Goal: Task Accomplishment & Management: Manage account settings

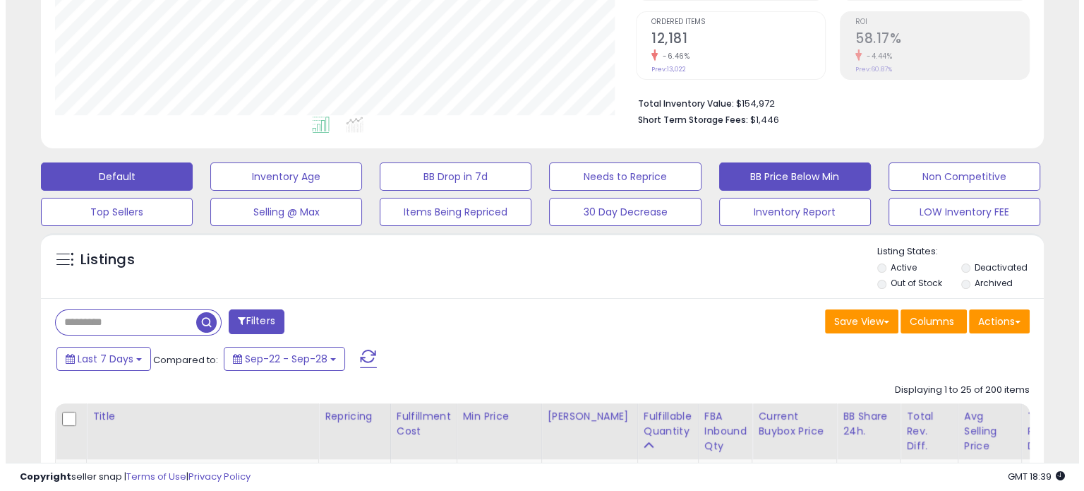
scroll to position [289, 580]
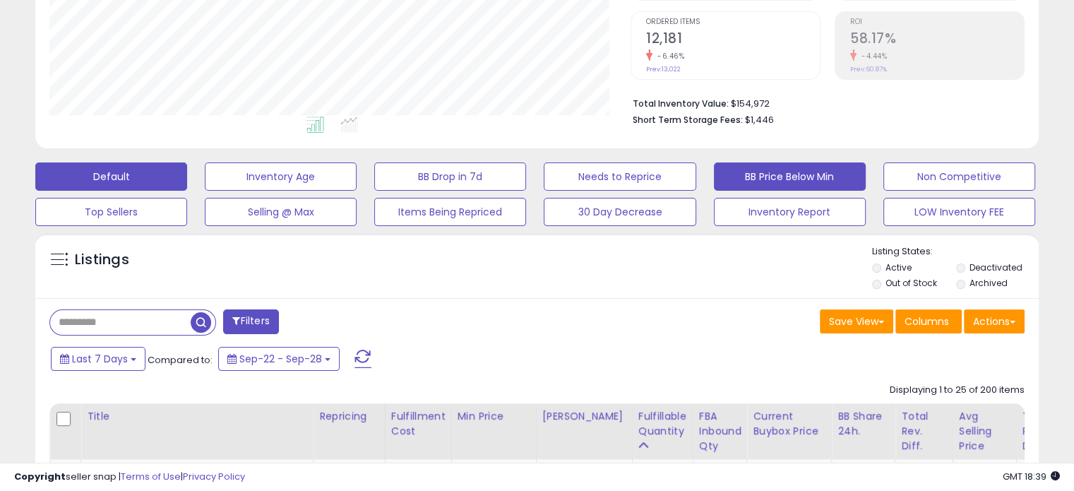
click at [764, 167] on button "BB Price Below Min" at bounding box center [790, 176] width 152 height 28
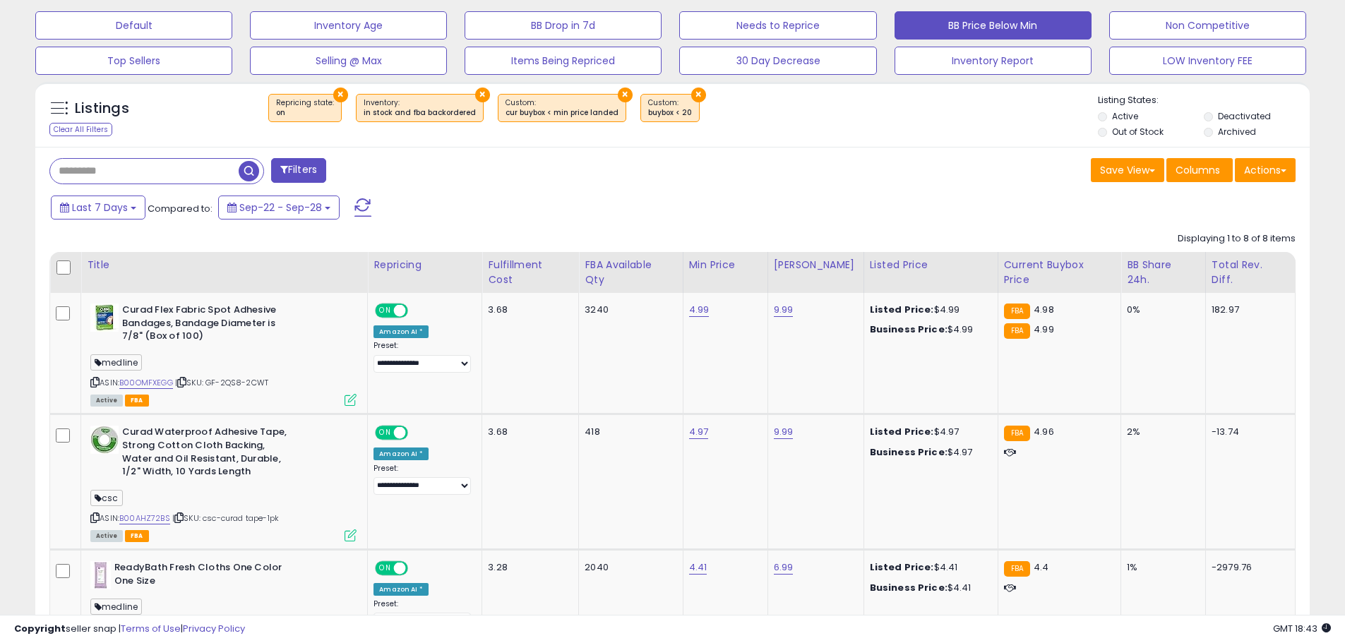
scroll to position [434, 0]
click at [710, 306] on link "4.99" at bounding box center [699, 309] width 20 height 14
type input "****"
click button "submit" at bounding box center [747, 267] width 24 height 21
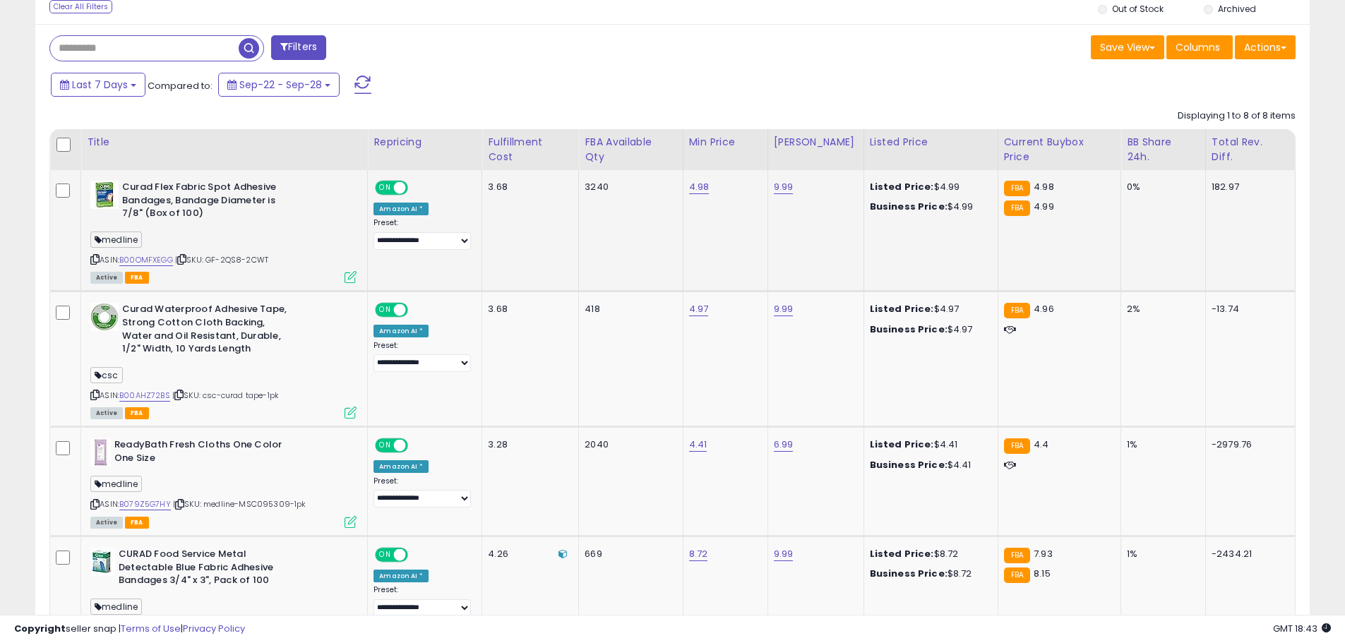
scroll to position [575, 0]
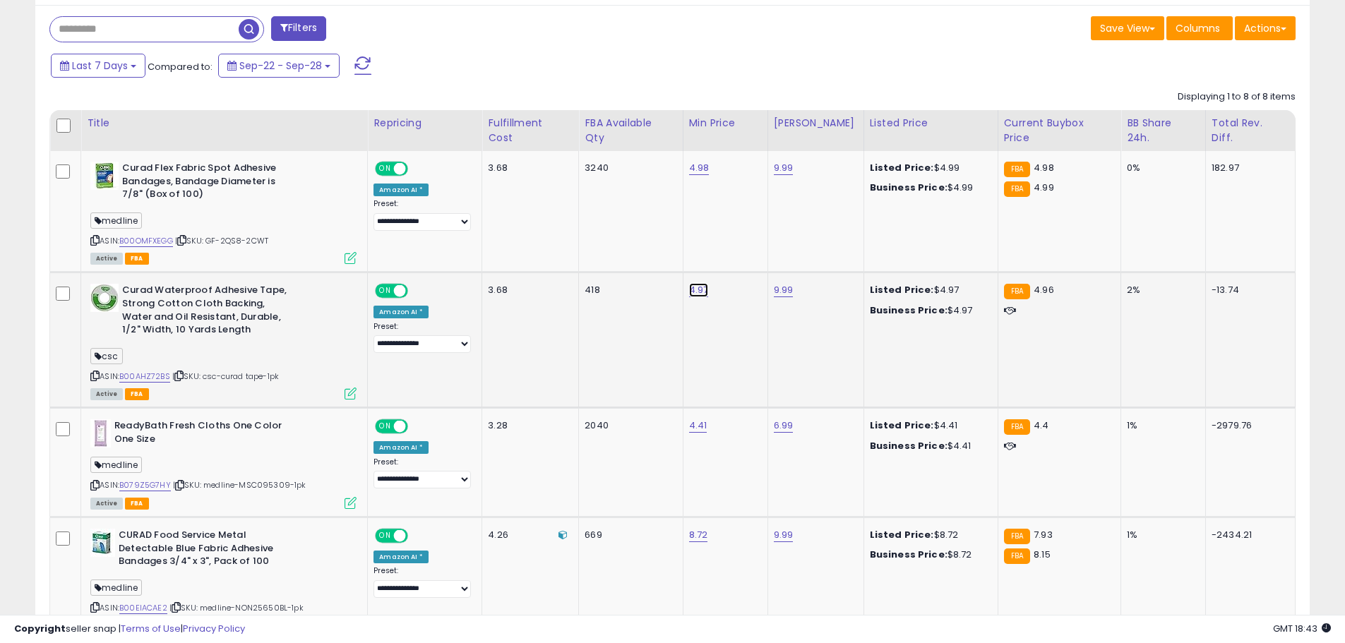
click at [709, 284] on link "4.97" at bounding box center [699, 290] width 20 height 14
type input "****"
click button "submit" at bounding box center [746, 248] width 24 height 21
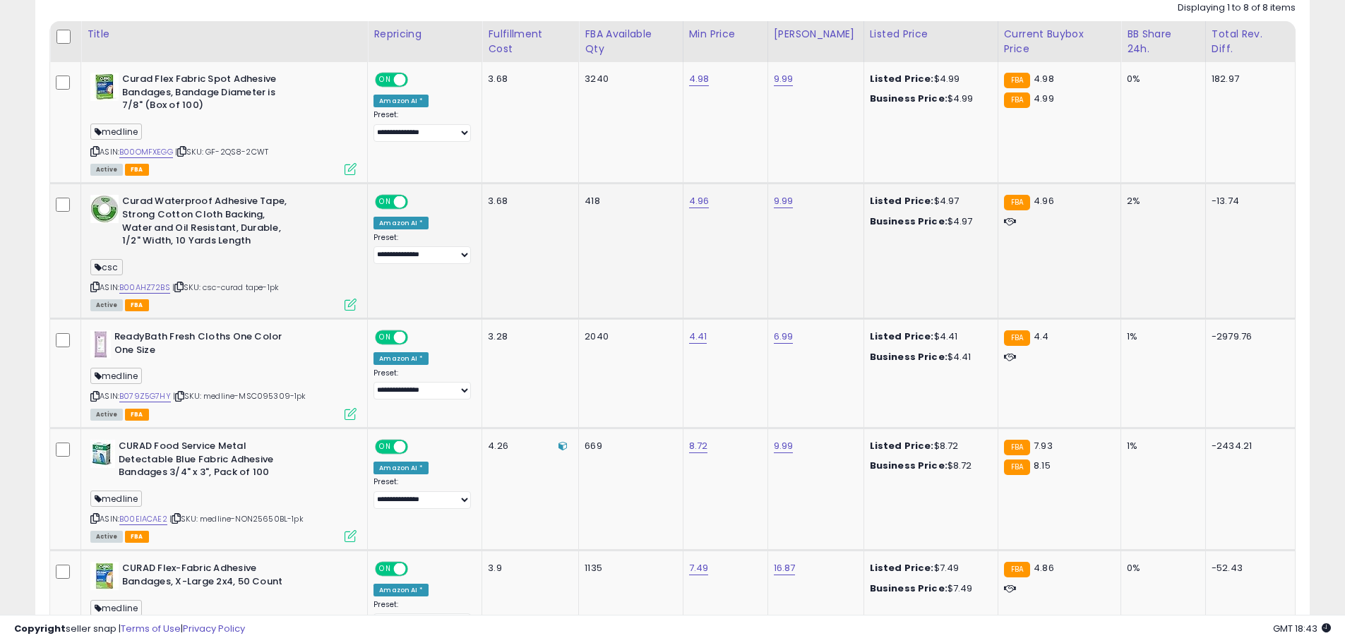
scroll to position [669, 0]
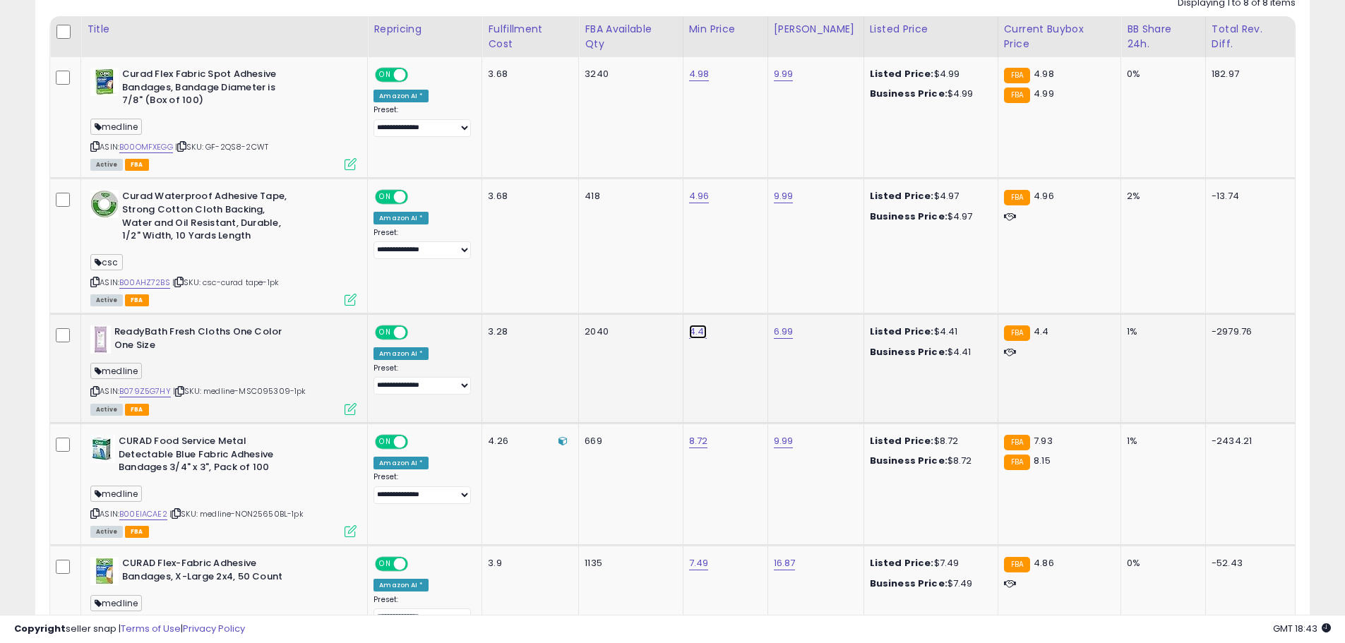
click at [700, 325] on link "4.41" at bounding box center [698, 332] width 18 height 14
type input "****"
click button "submit" at bounding box center [746, 290] width 24 height 21
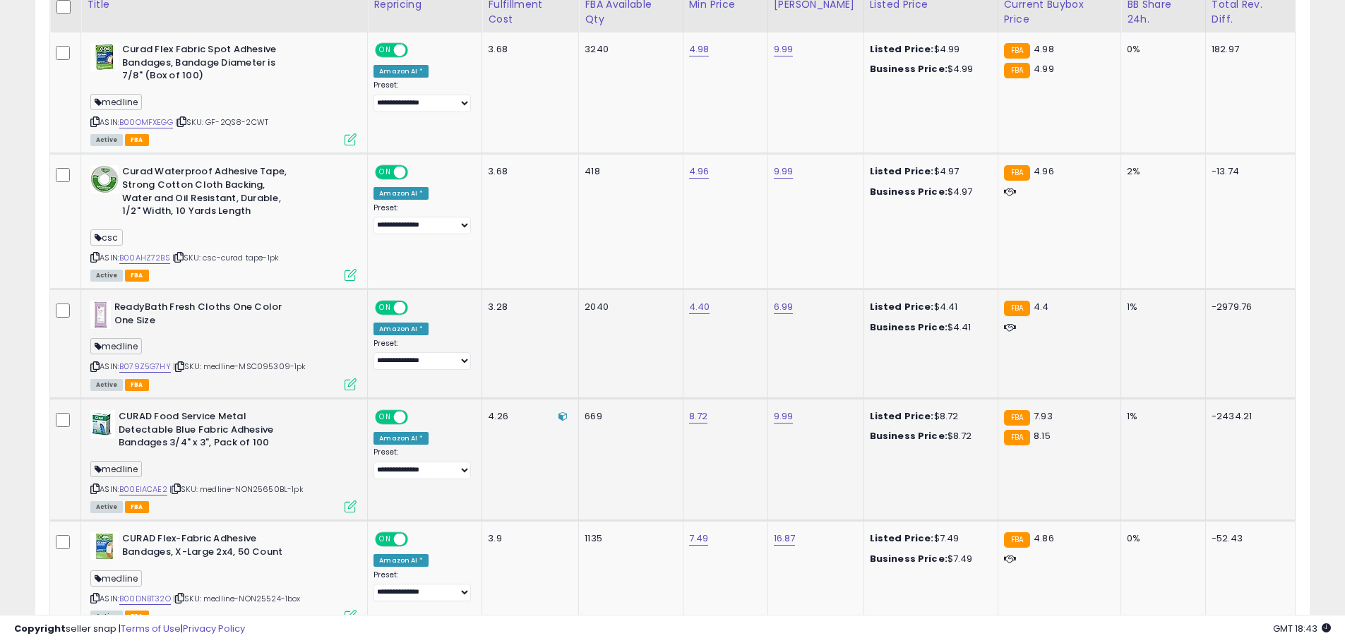
scroll to position [858, 0]
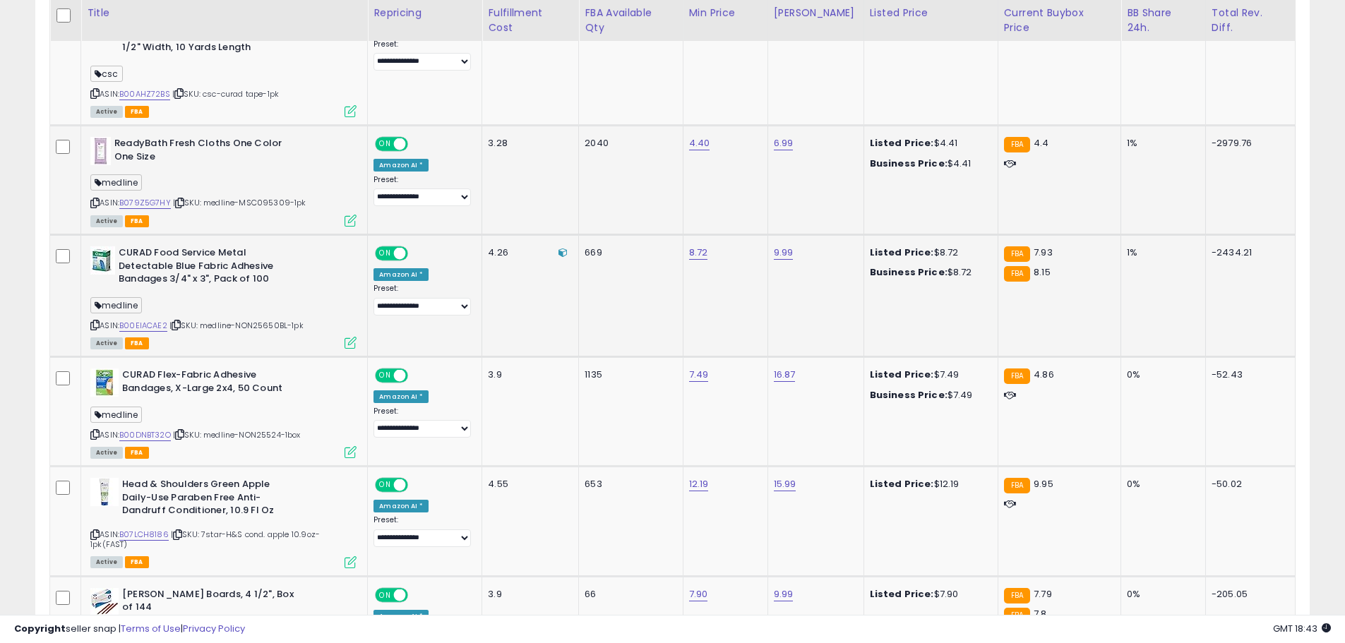
click at [91, 321] on icon at bounding box center [94, 325] width 9 height 8
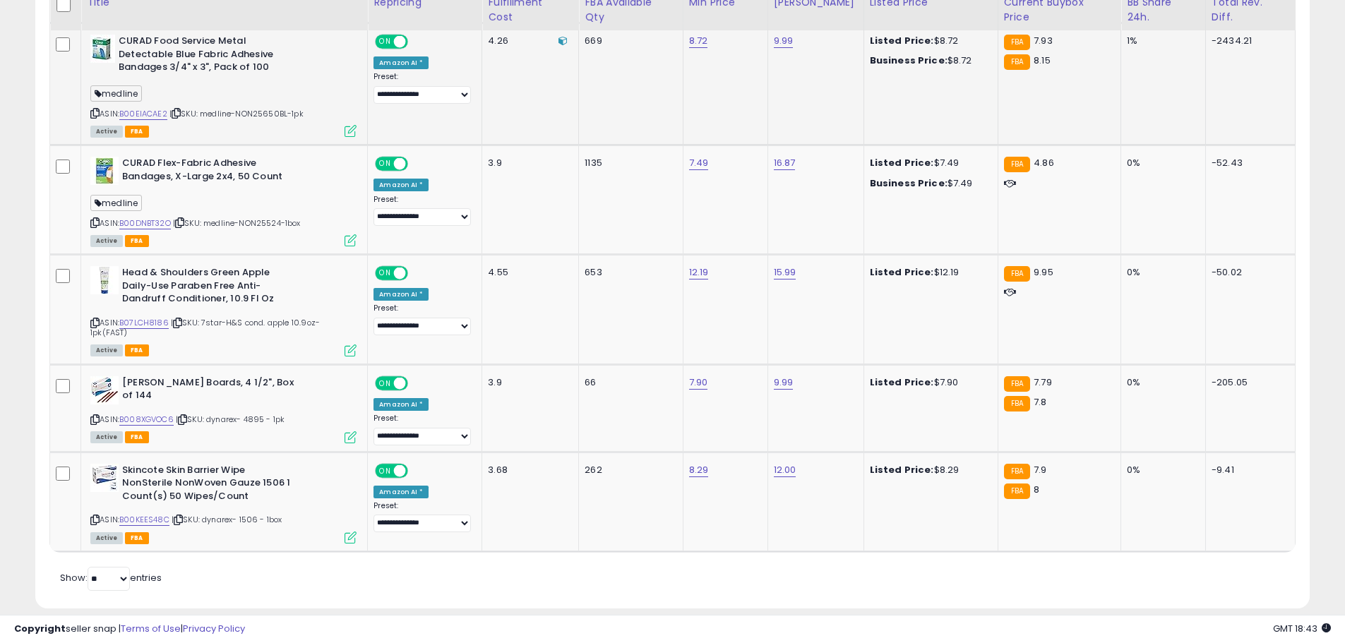
scroll to position [1072, 0]
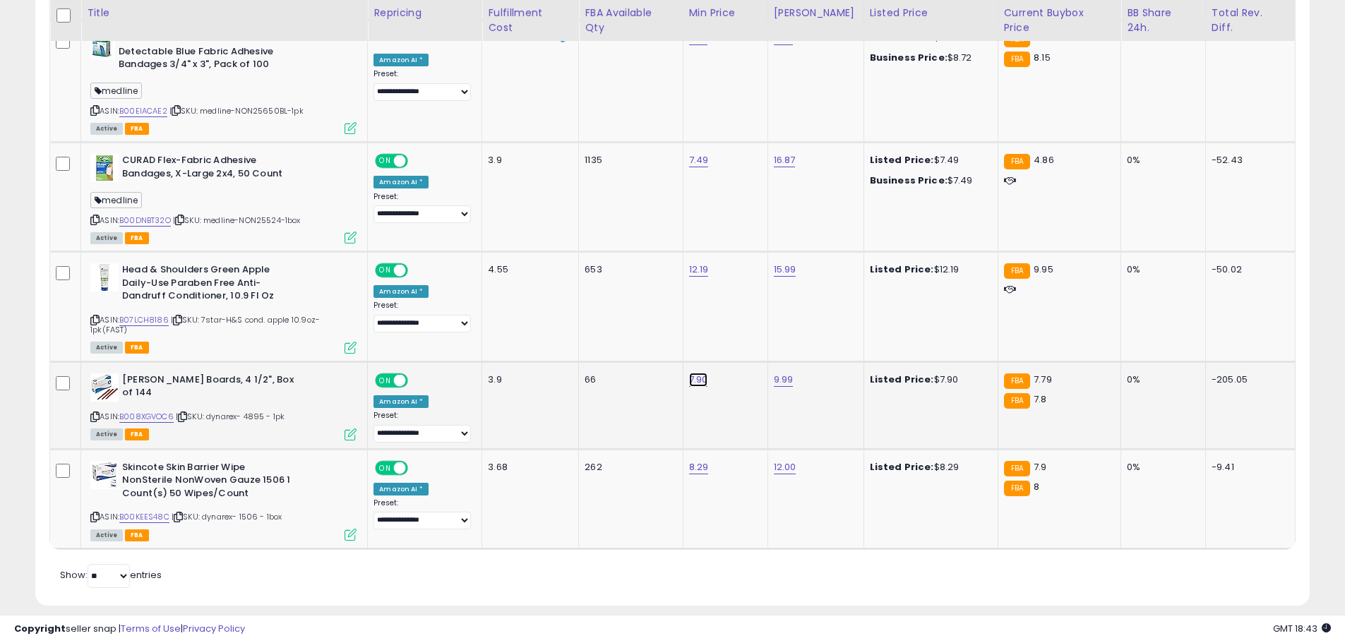
click at [703, 373] on link "7.90" at bounding box center [698, 380] width 19 height 14
type input "****"
click button "submit" at bounding box center [746, 327] width 24 height 21
drag, startPoint x: 81, startPoint y: 499, endPoint x: 90, endPoint y: 499, distance: 9.2
click at [83, 490] on td "Skincote Skin Barrier Wipe NonSterile NonWoven Gauze 1506 1 Count(s) 50 Wipes/C…" at bounding box center [224, 499] width 287 height 100
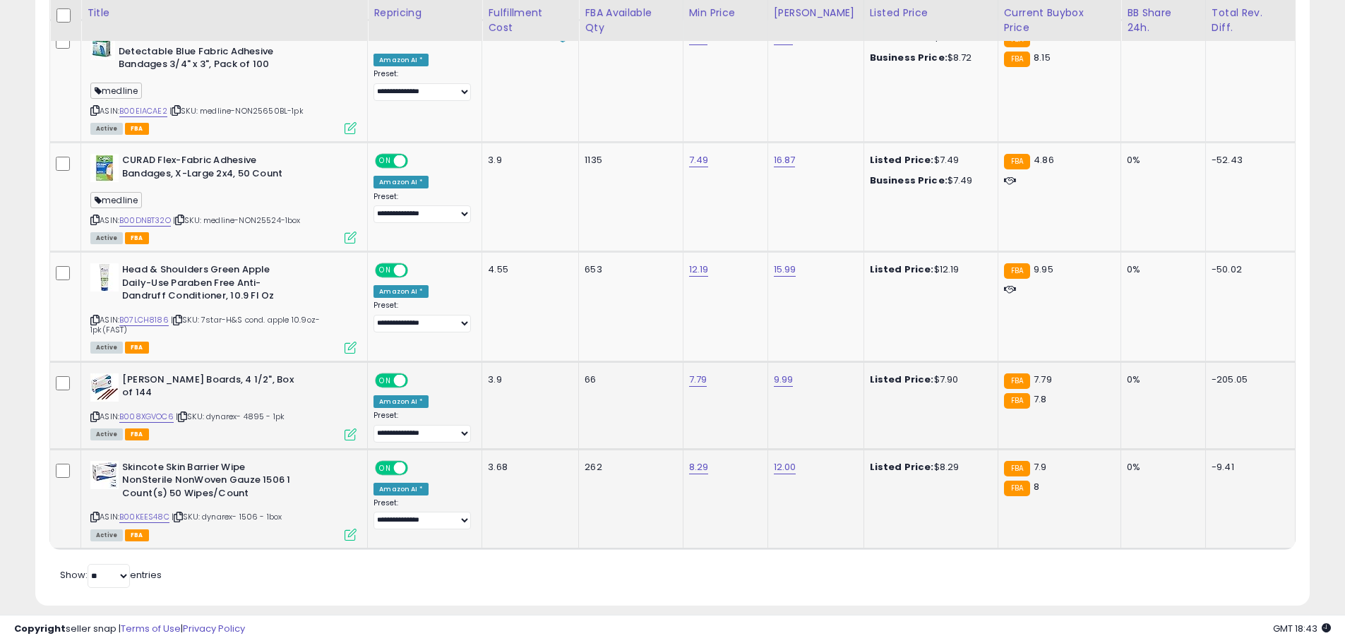
click at [94, 490] on icon at bounding box center [94, 517] width 9 height 8
click at [96, 490] on icon at bounding box center [94, 517] width 9 height 8
click at [700, 460] on link "8.29" at bounding box center [699, 467] width 20 height 14
type input "*"
type input "***"
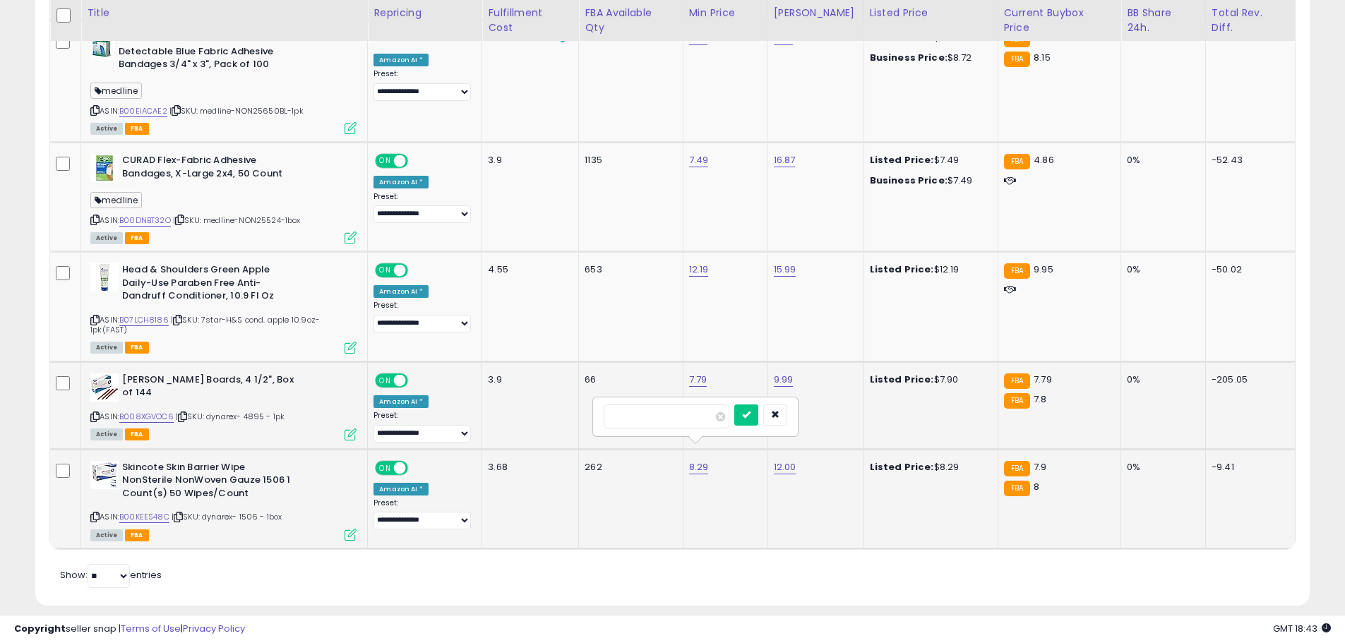
click button "submit" at bounding box center [746, 415] width 24 height 21
